Goal: Information Seeking & Learning: Find specific fact

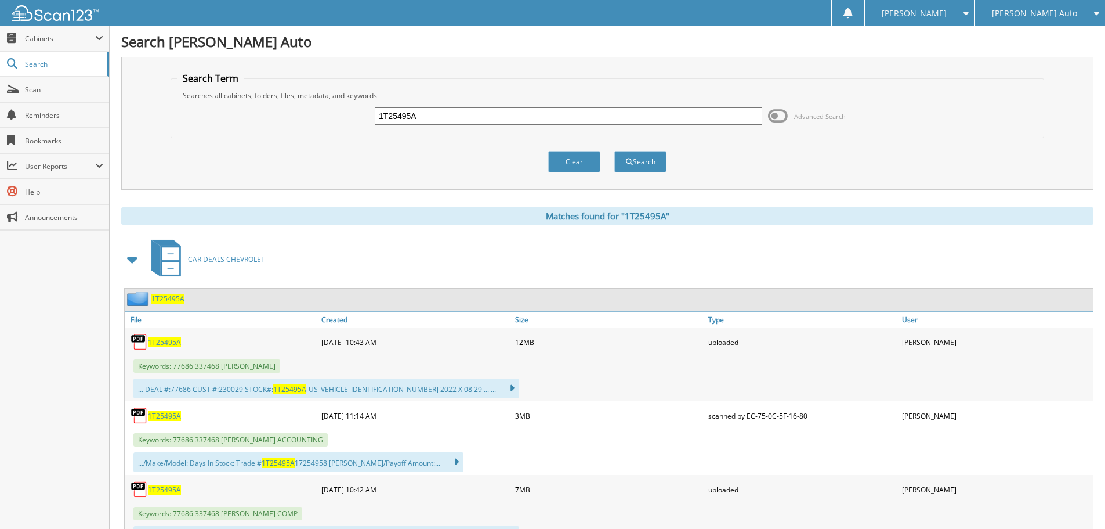
click at [426, 116] on input "1T25495A" at bounding box center [569, 115] width 388 height 17
type input "77674"
click at [614, 151] on button "Search" at bounding box center [640, 161] width 52 height 21
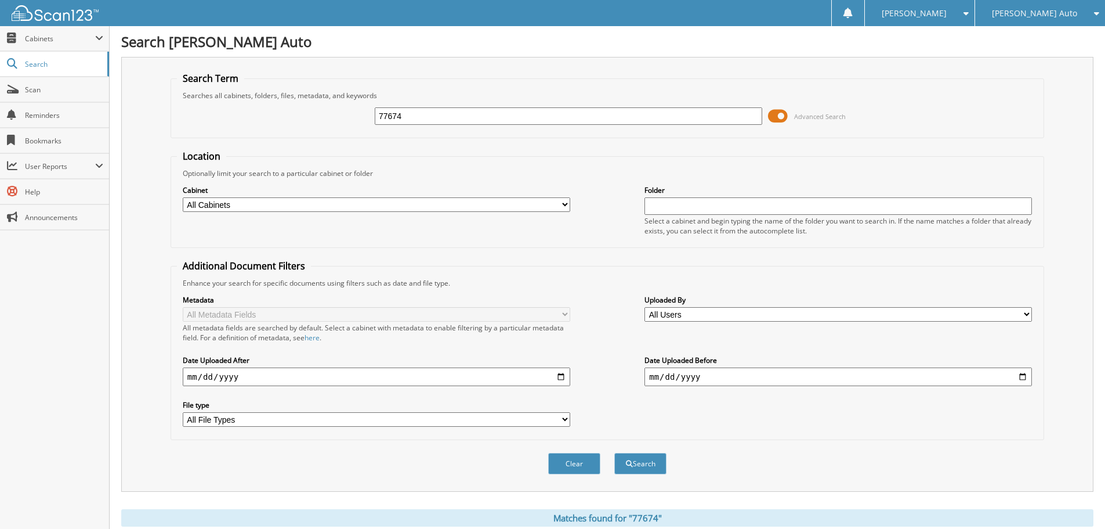
click at [777, 117] on span at bounding box center [778, 115] width 20 height 17
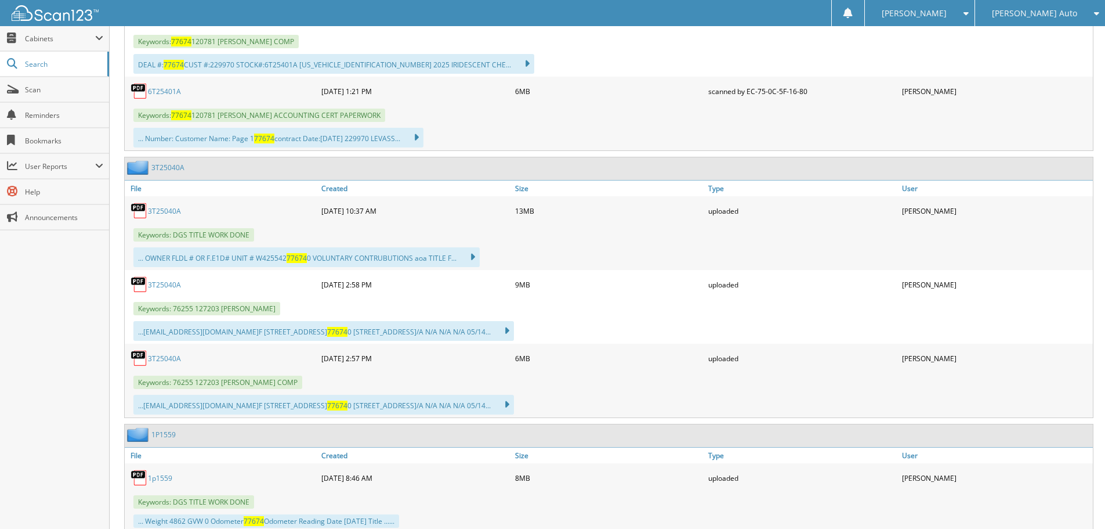
scroll to position [406, 0]
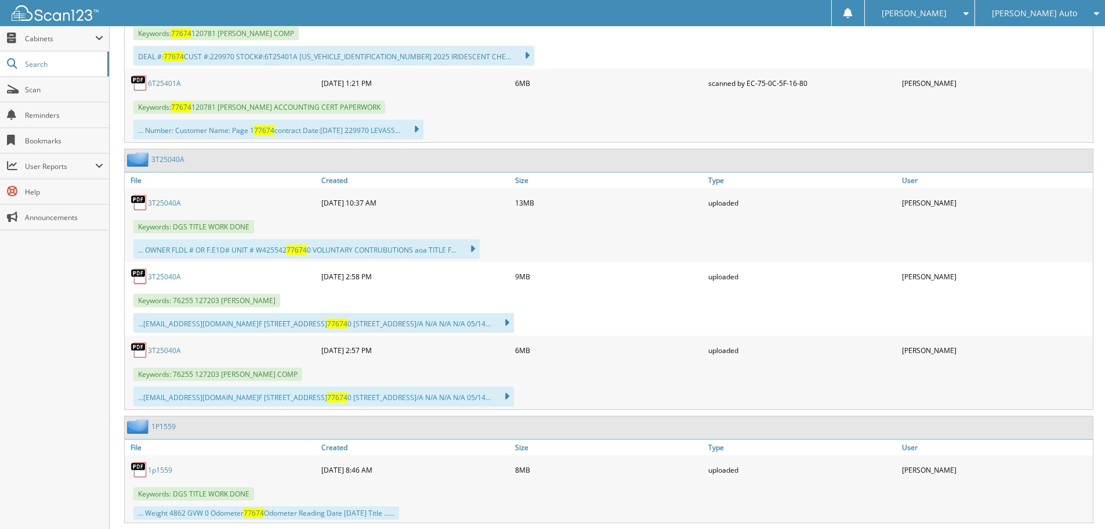
click at [167, 204] on link "3T25040A" at bounding box center [164, 203] width 33 height 10
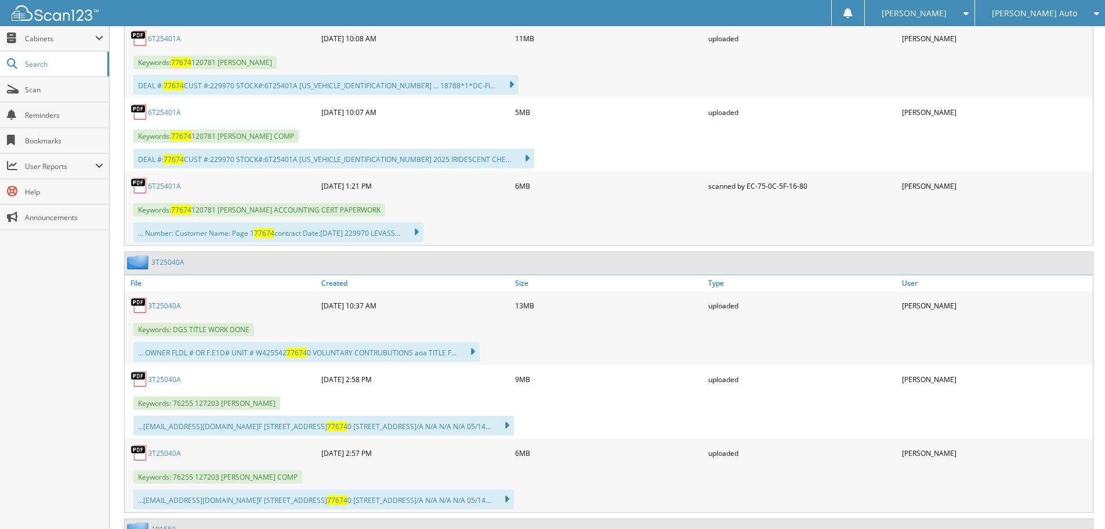
scroll to position [290, 0]
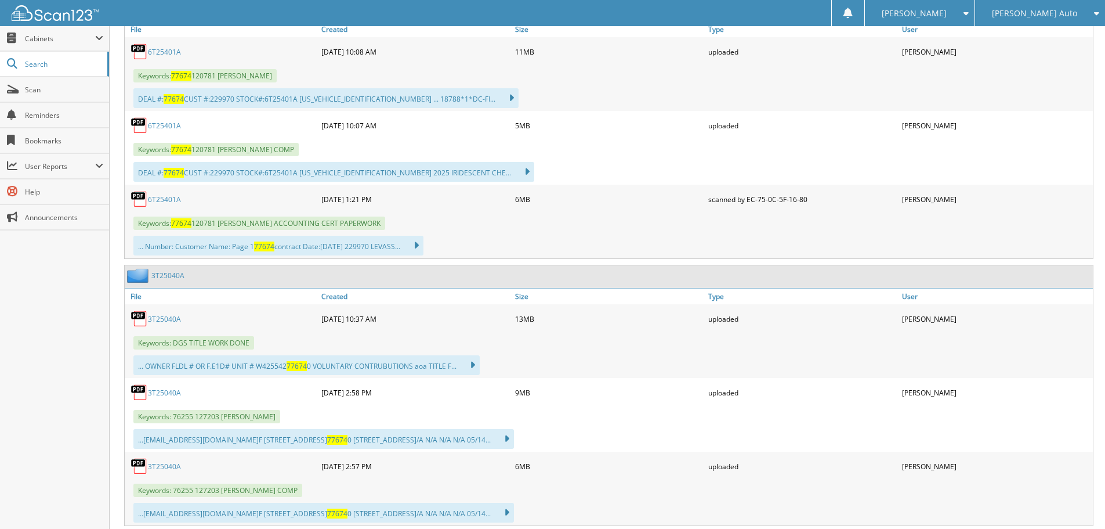
click at [164, 199] on link "6T25401A" at bounding box center [164, 199] width 33 height 10
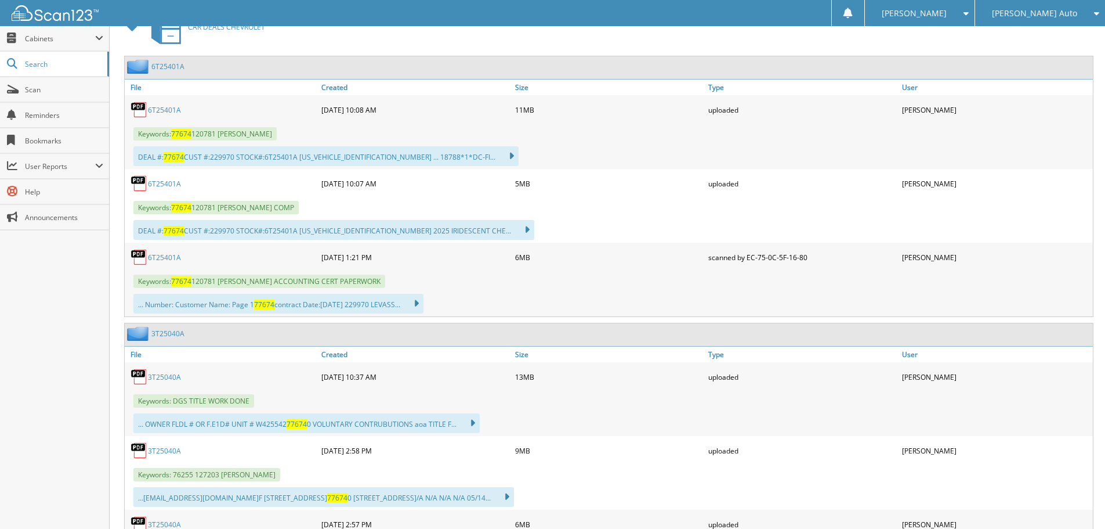
click at [147, 185] on img at bounding box center [139, 183] width 17 height 17
click at [164, 185] on link "6T25401A" at bounding box center [164, 184] width 33 height 10
click at [165, 184] on link "6T25401A" at bounding box center [164, 184] width 33 height 10
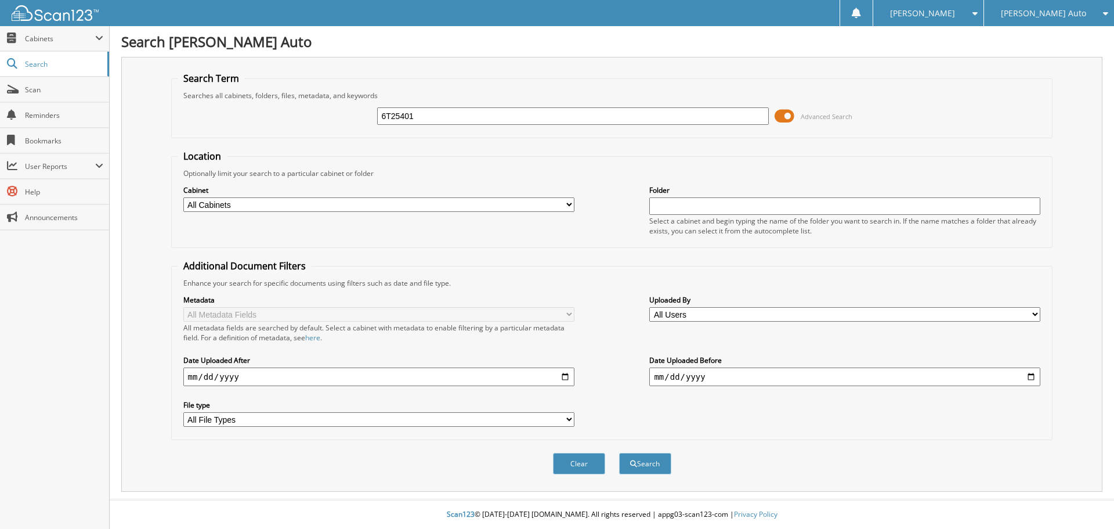
type input "6T25401"
click at [619, 453] on button "Search" at bounding box center [645, 463] width 52 height 21
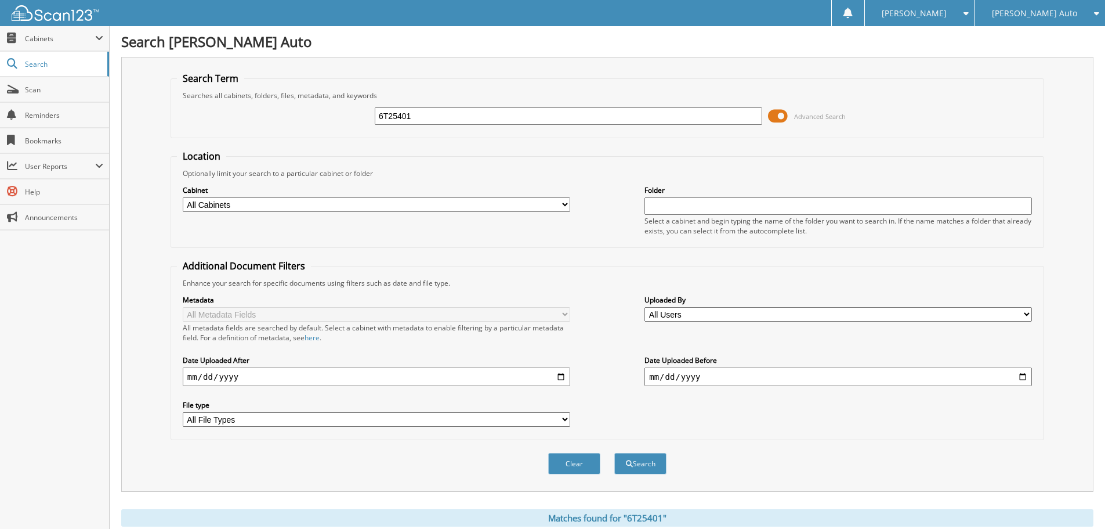
click at [776, 114] on span at bounding box center [778, 115] width 20 height 17
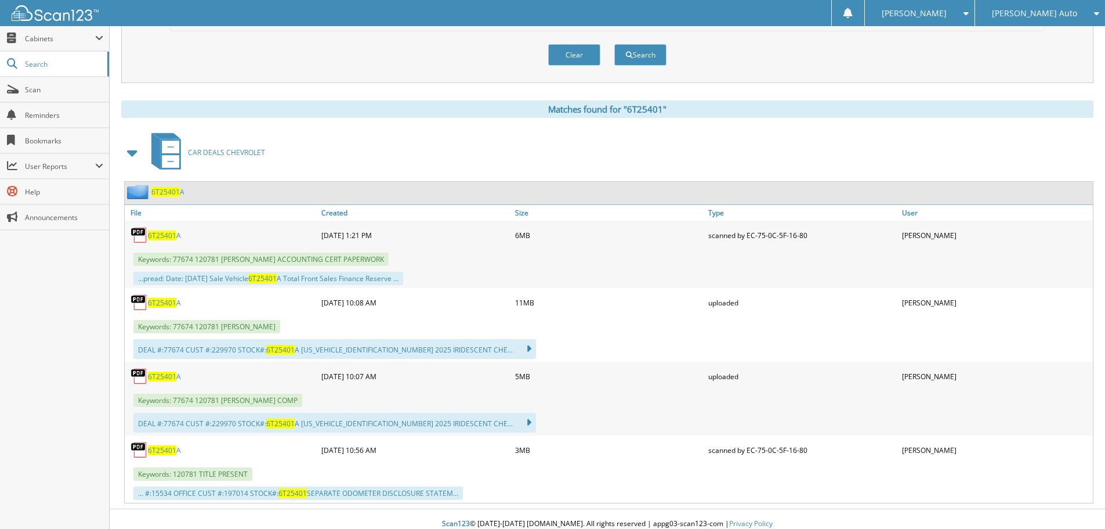
scroll to position [116, 0]
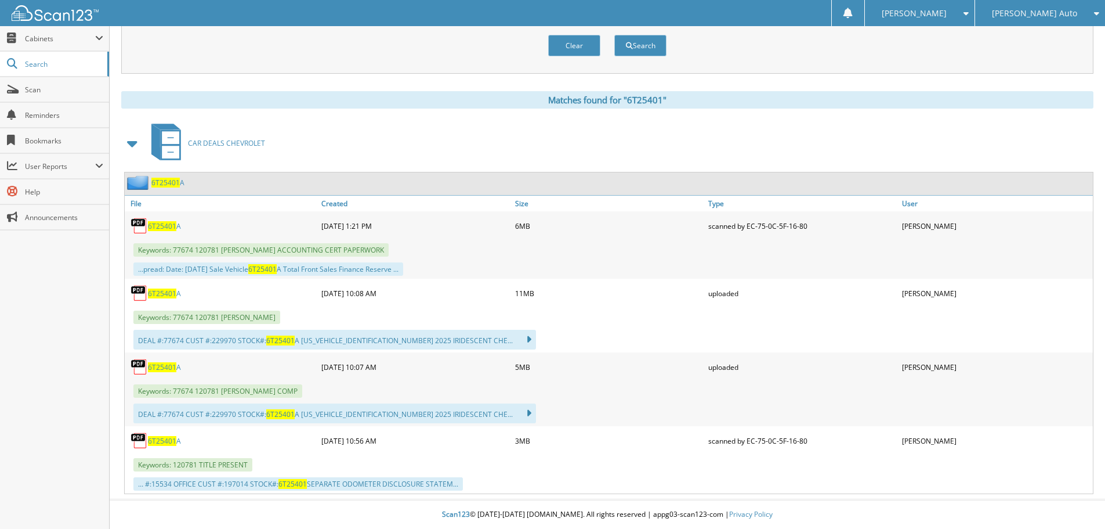
click at [168, 440] on span "6T25401" at bounding box center [162, 441] width 28 height 10
click at [163, 228] on span "6T25401" at bounding box center [162, 226] width 28 height 10
